Goal: Information Seeking & Learning: Check status

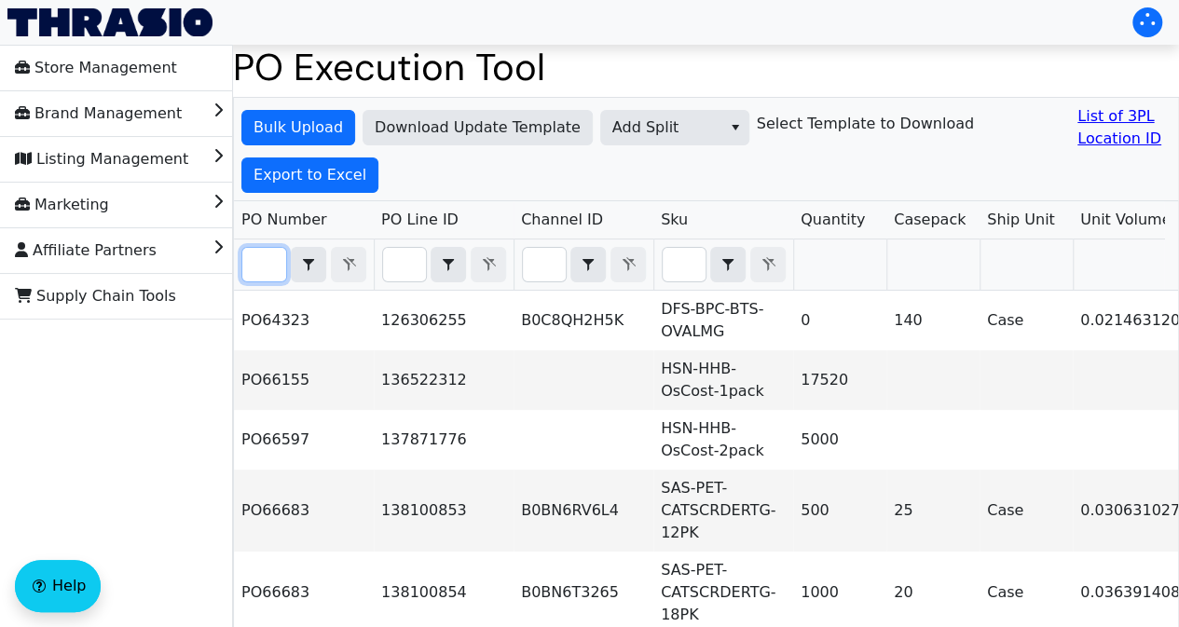
click at [268, 263] on input "Filter" at bounding box center [264, 265] width 44 height 34
paste input "PO67087"
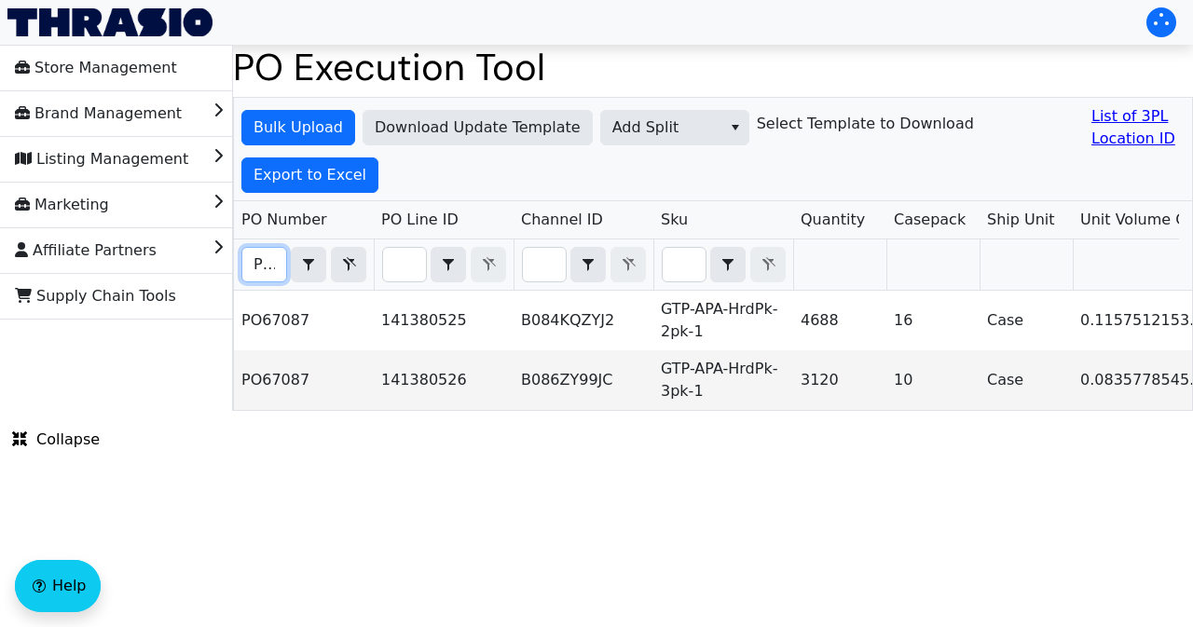
scroll to position [0, 41]
type input "PO67087"
click at [308, 172] on span "Export to Excel" at bounding box center [309, 175] width 113 height 22
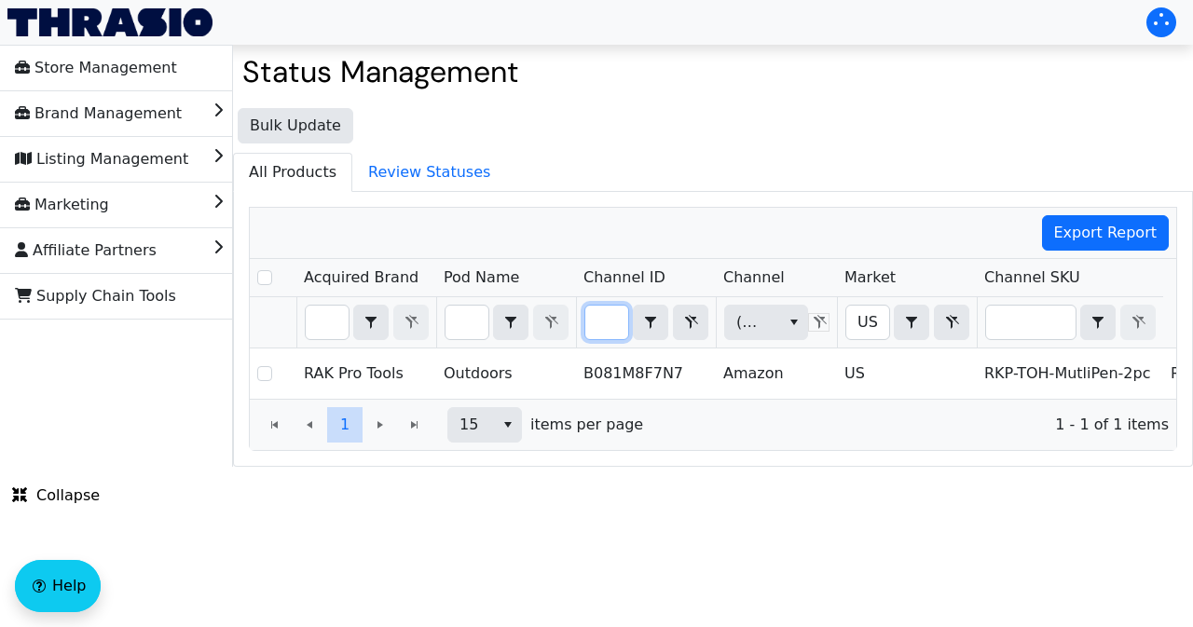
drag, startPoint x: 0, startPoint y: 0, endPoint x: 626, endPoint y: 312, distance: 699.7
click at [626, 312] on input "B081M8F7N7" at bounding box center [606, 323] width 43 height 34
type input "B084KQZYJ2"
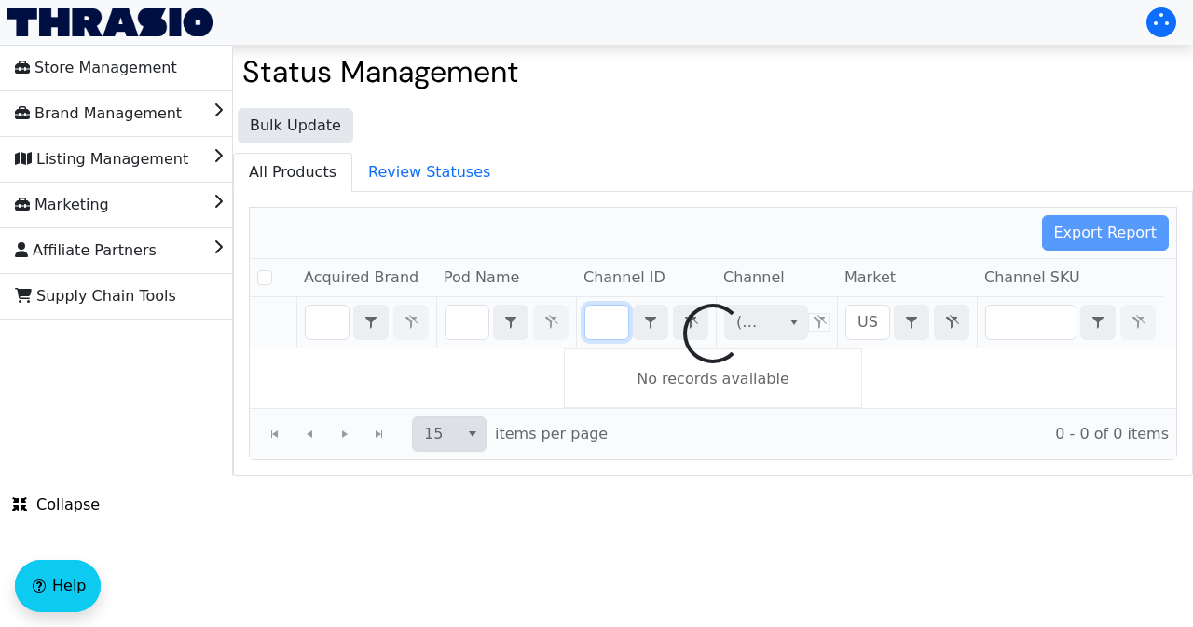
checkbox input "false"
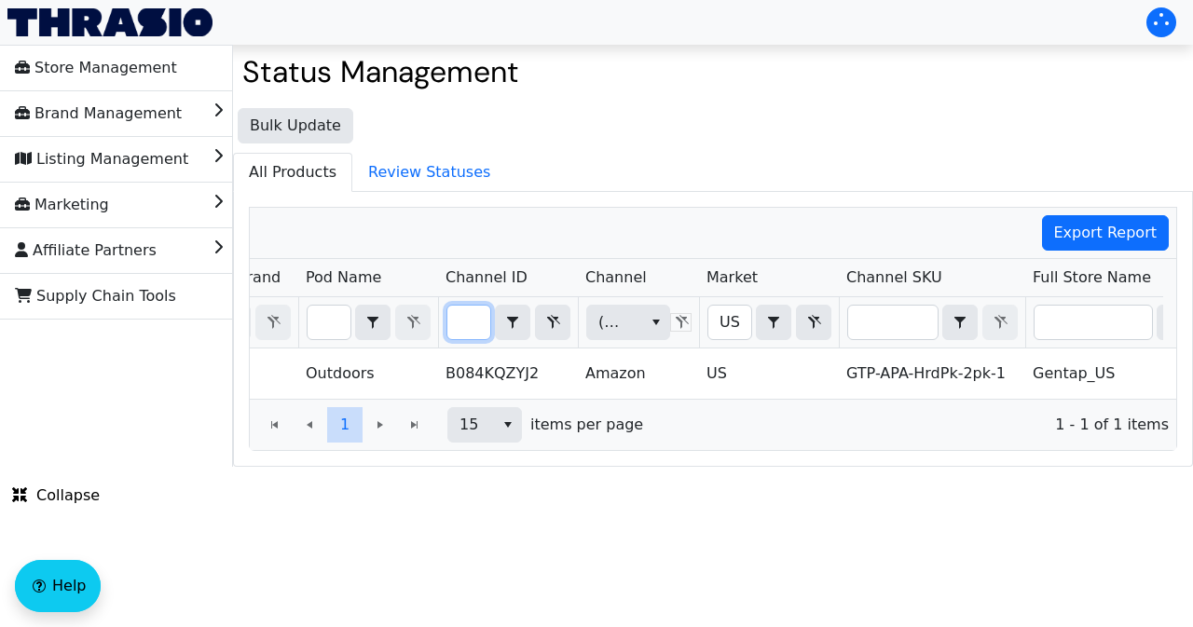
scroll to position [0, 0]
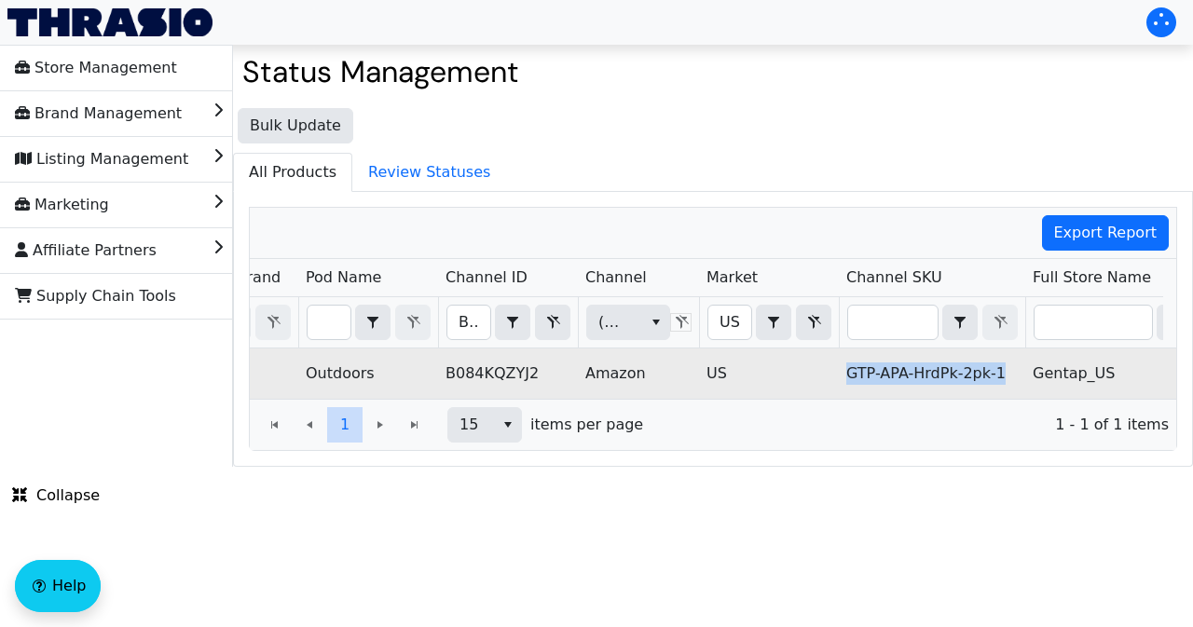
drag, startPoint x: 849, startPoint y: 370, endPoint x: 1016, endPoint y: 363, distance: 167.0
click at [1016, 363] on td "GTP-APA-HrdPk-2pk-1" at bounding box center [932, 374] width 186 height 50
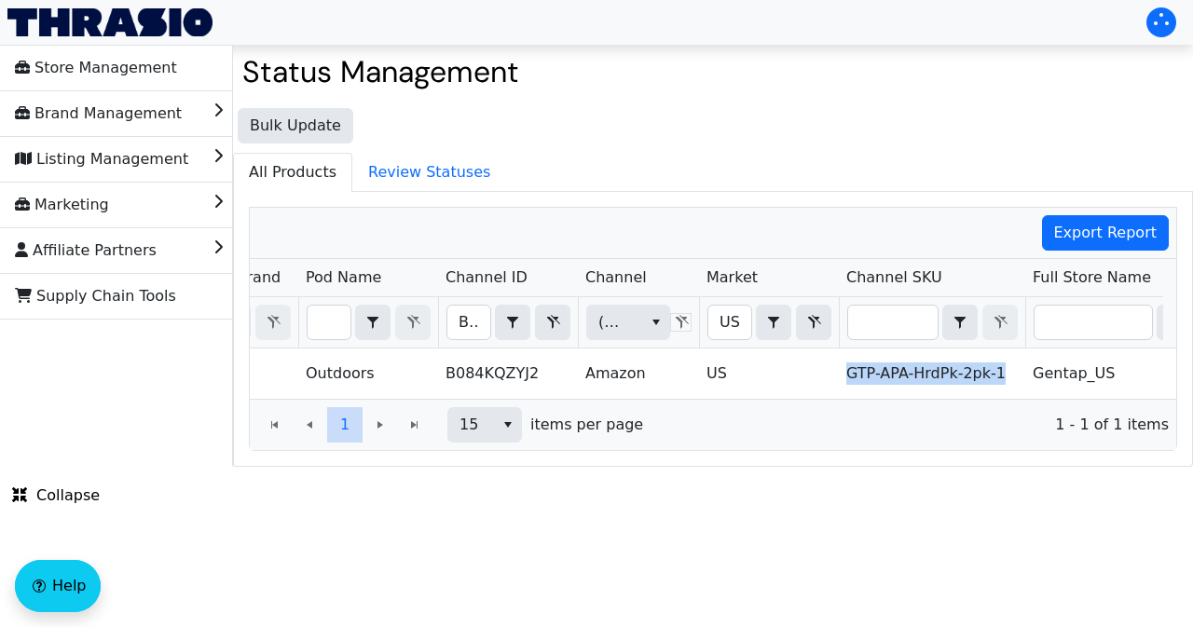
copy td "GTP-APA-HrdPk-2pk-1"
drag, startPoint x: 456, startPoint y: 316, endPoint x: 484, endPoint y: 320, distance: 28.2
click at [484, 320] on input "B084KQZYJ2" at bounding box center [468, 323] width 43 height 34
type input "B086ZY99JC"
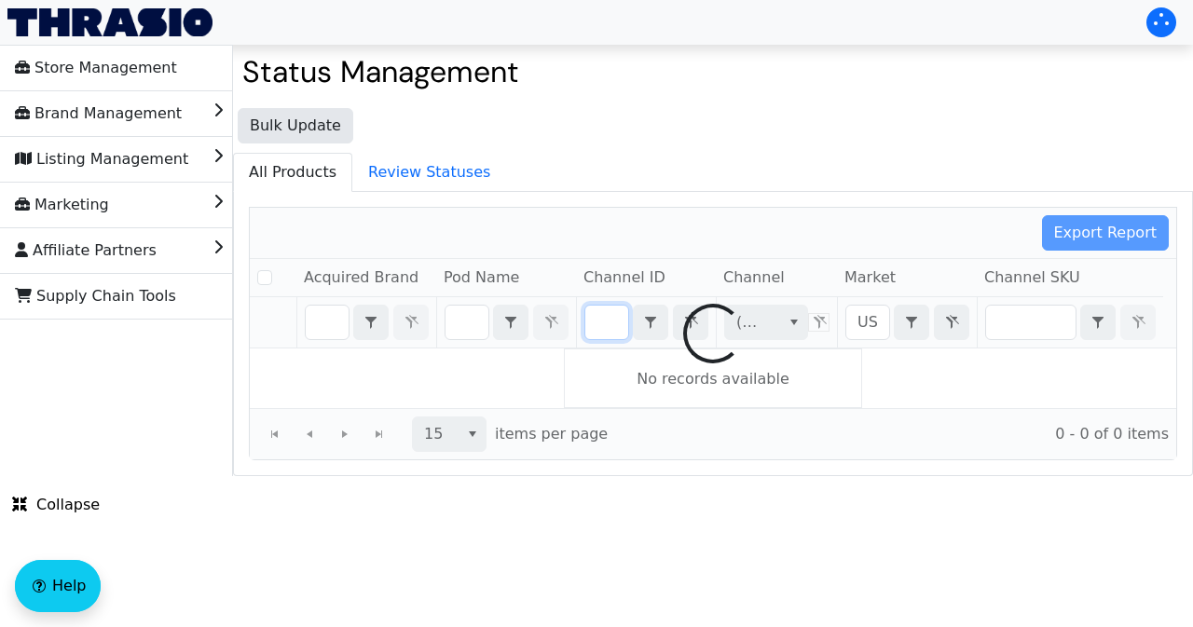
checkbox input "false"
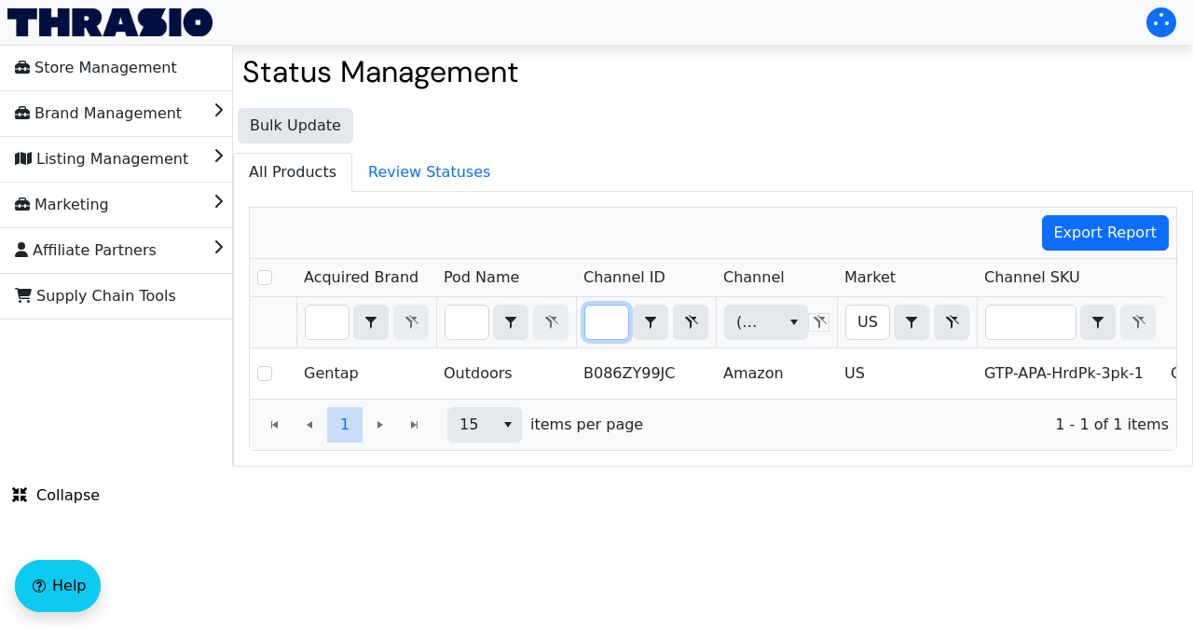
scroll to position [0, 120]
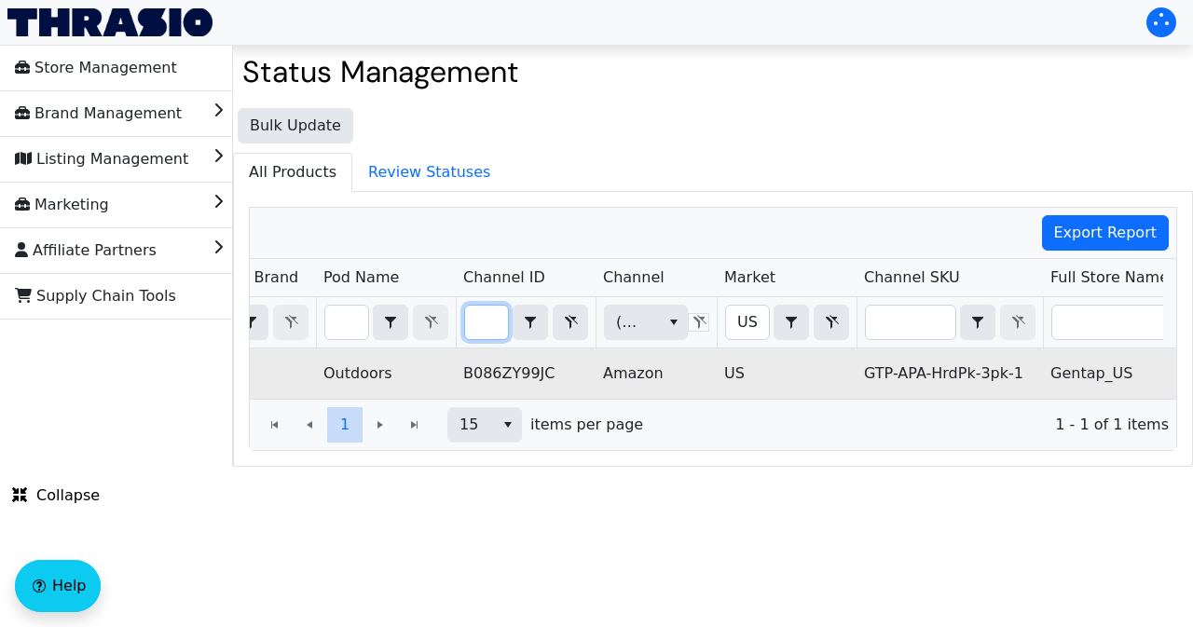
type input "B086ZY99JC"
drag, startPoint x: 860, startPoint y: 366, endPoint x: 1023, endPoint y: 365, distance: 163.1
click at [1023, 365] on td "GTP-APA-HrdPk-3pk-1" at bounding box center [949, 374] width 186 height 50
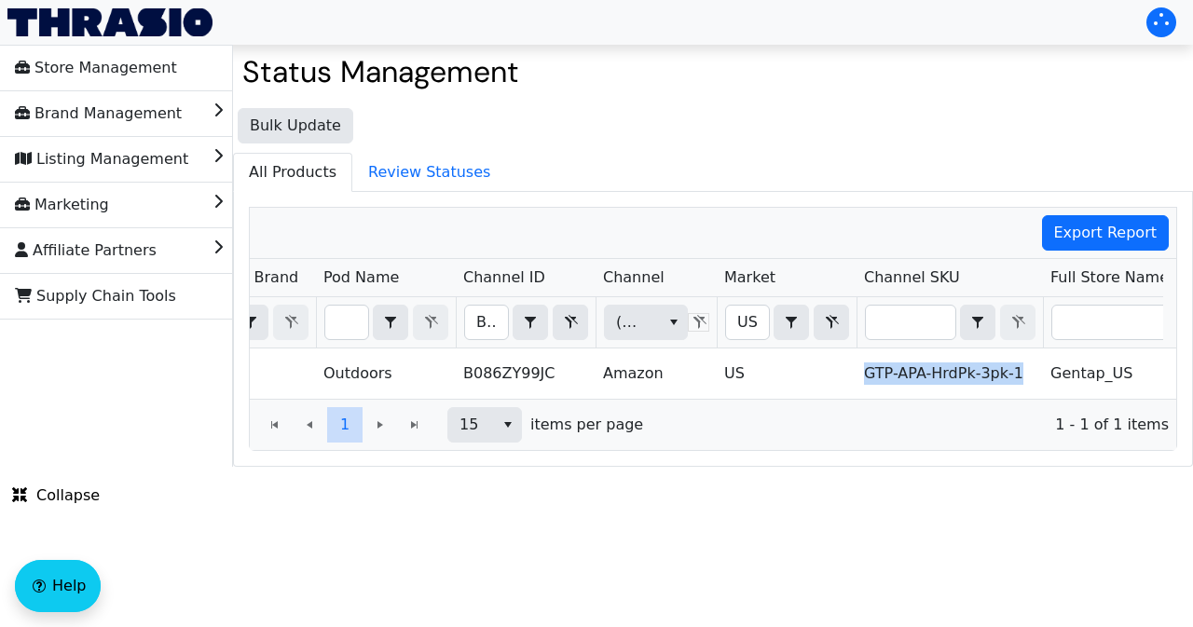
copy td "GTP-APA-HrdPk-3pk-1"
